Goal: Communication & Community: Answer question/provide support

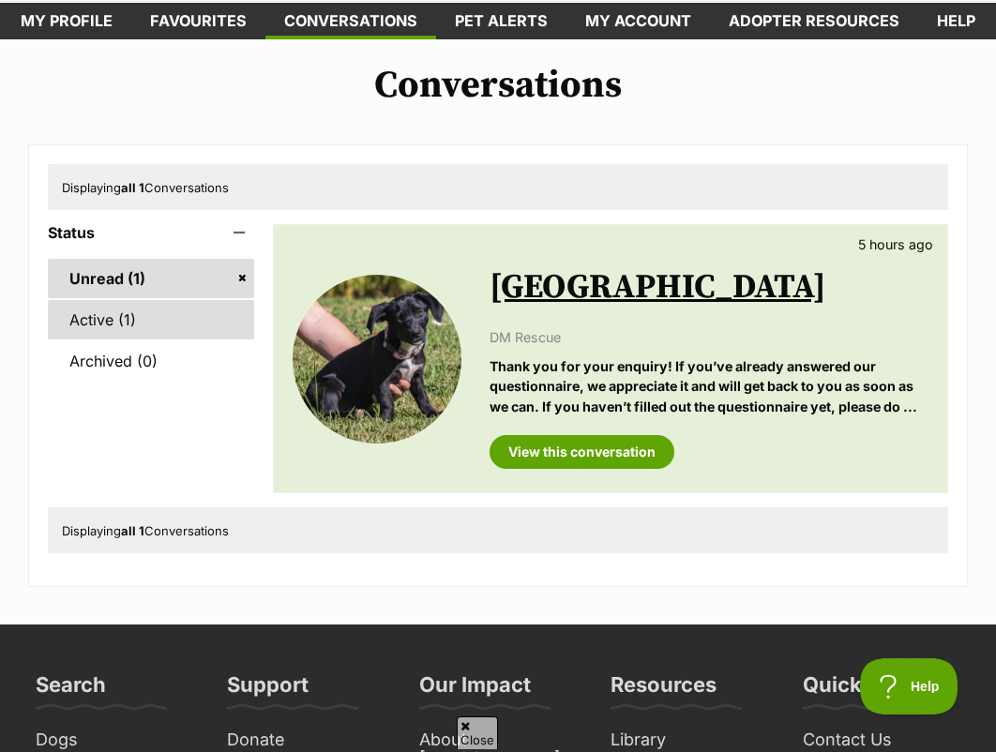
click at [107, 327] on link "Active (1)" at bounding box center [151, 319] width 206 height 39
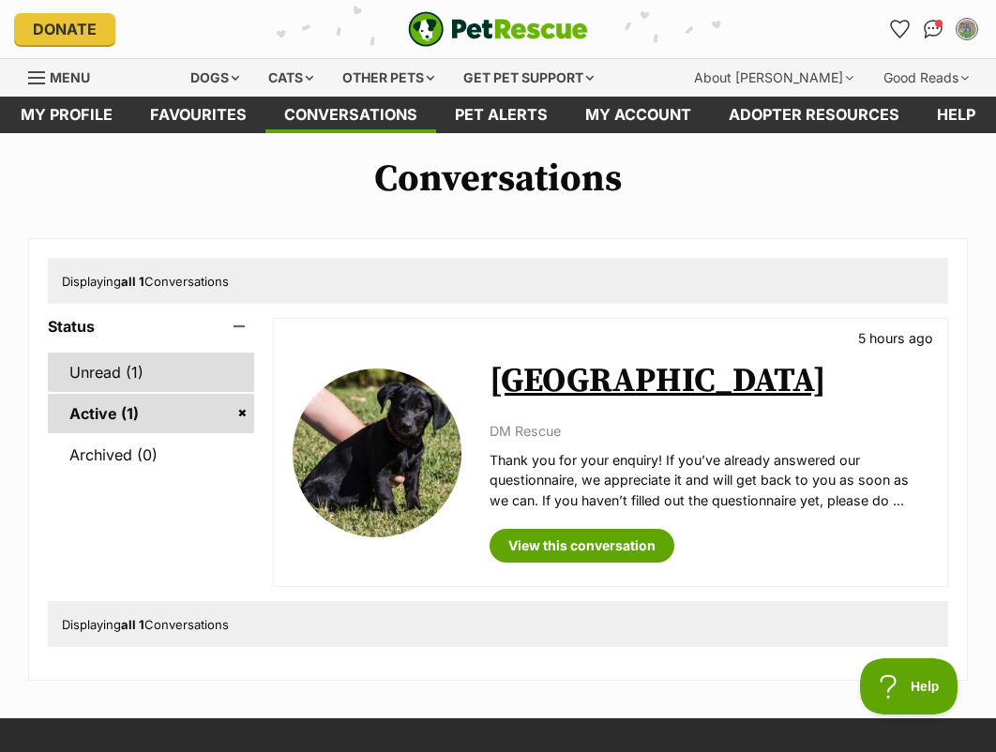
click at [103, 371] on link "Unread (1)" at bounding box center [151, 372] width 206 height 39
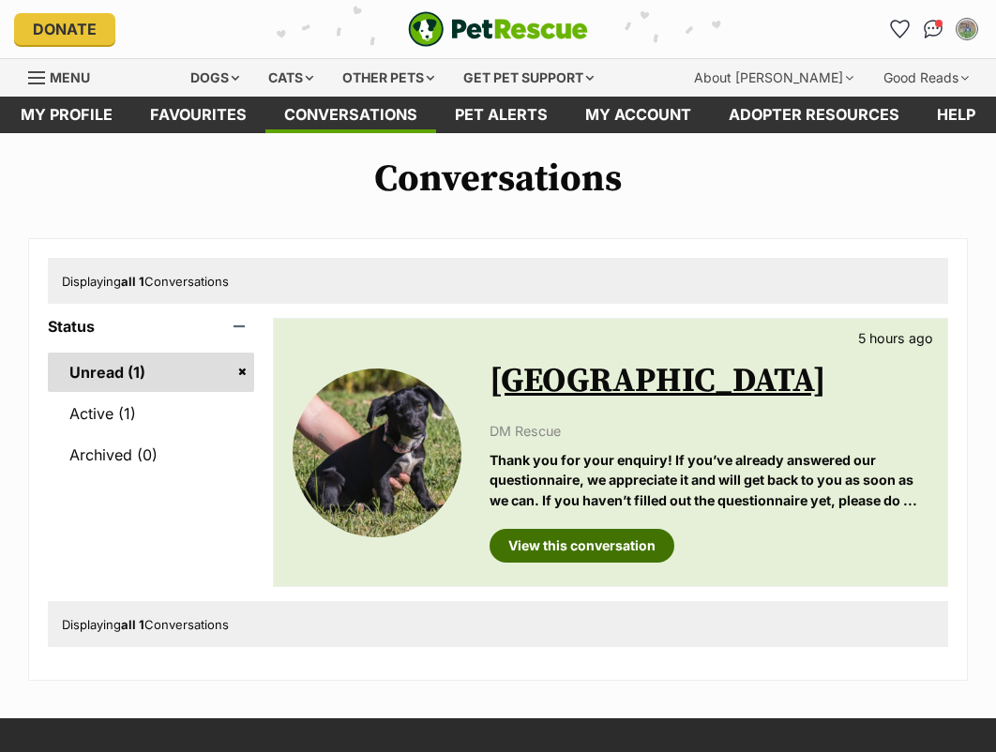
click at [545, 532] on link "View this conversation" at bounding box center [581, 546] width 185 height 34
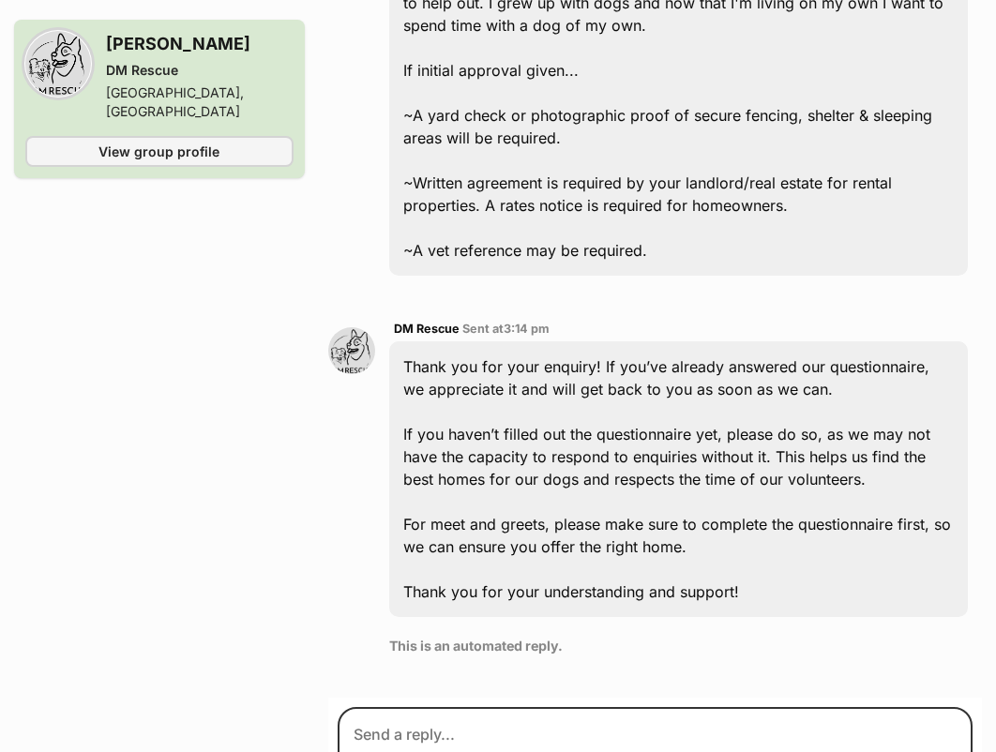
scroll to position [2070, 0]
